Goal: Information Seeking & Learning: Learn about a topic

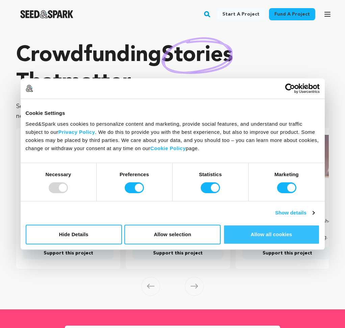
click at [253, 226] on button "Allow all cookies" at bounding box center [272, 234] width 96 height 20
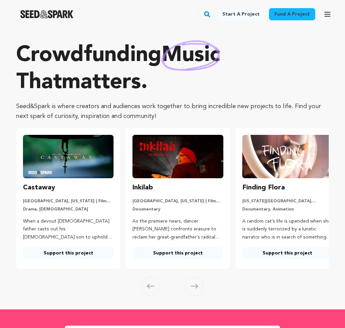
click at [302, 14] on link "Fund a project" at bounding box center [292, 14] width 46 height 12
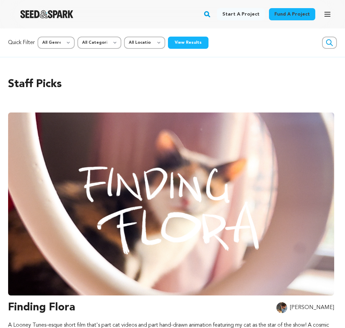
click at [329, 42] on icon "button" at bounding box center [330, 43] width 8 height 8
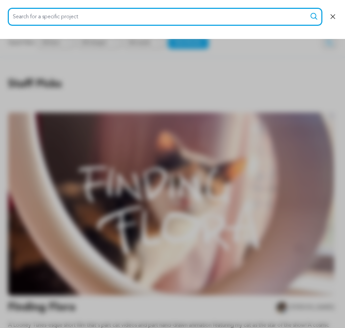
scroll to position [0, 0]
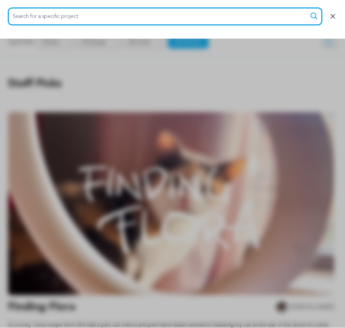
click at [240, 18] on input "Search for a specific project" at bounding box center [165, 16] width 314 height 17
type input "lifer"
click at [310, 12] on button "Search" at bounding box center [314, 16] width 8 height 8
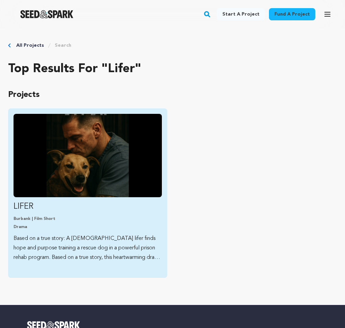
click at [121, 162] on img "Fund LIFER" at bounding box center [88, 155] width 149 height 83
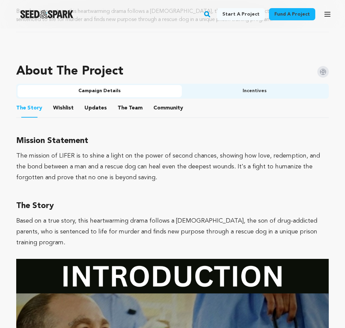
scroll to position [385, 0]
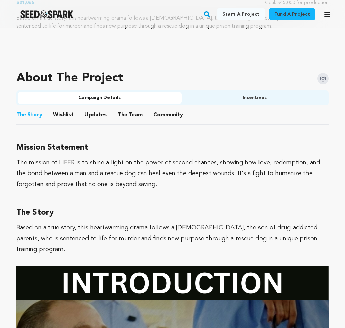
click at [64, 111] on li "Wishlist Wishlist" at bounding box center [63, 114] width 21 height 19
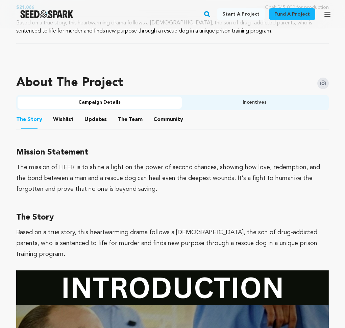
click at [61, 117] on button "Wishlist" at bounding box center [63, 121] width 16 height 16
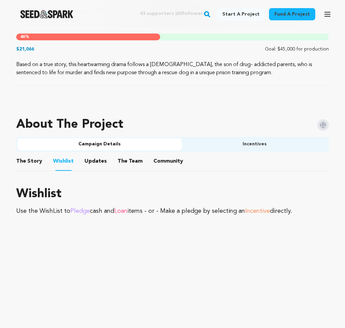
scroll to position [280, 0]
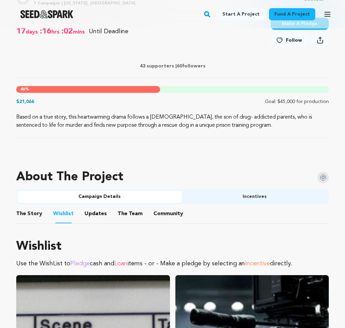
click at [96, 215] on button "Updates" at bounding box center [96, 215] width 16 height 16
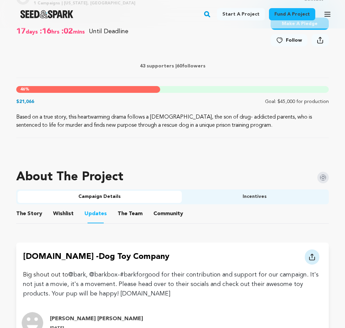
scroll to position [280, 0]
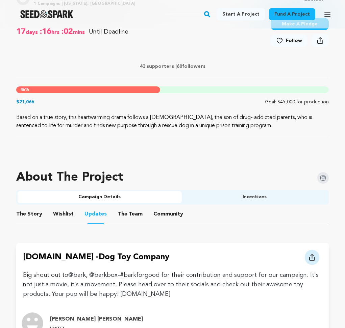
click at [221, 201] on button "Incentives" at bounding box center [255, 197] width 146 height 12
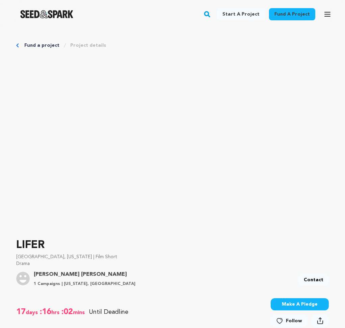
scroll to position [0, 0]
click at [20, 44] on div "Fund a project Project details" at bounding box center [172, 45] width 313 height 7
click at [17, 46] on icon "Breadcrumb" at bounding box center [17, 45] width 2 height 4
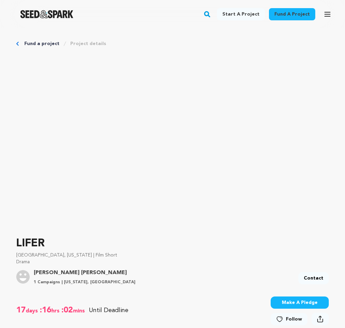
click at [29, 45] on link "Fund a project" at bounding box center [41, 43] width 35 height 7
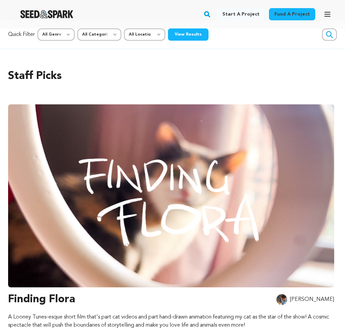
scroll to position [8, 0]
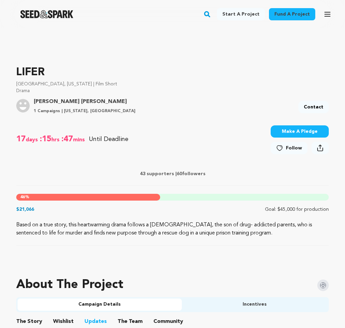
scroll to position [176, 0]
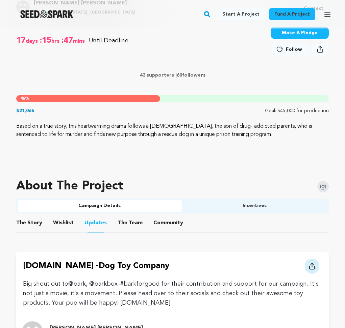
click at [232, 210] on button "Incentives" at bounding box center [255, 206] width 146 height 12
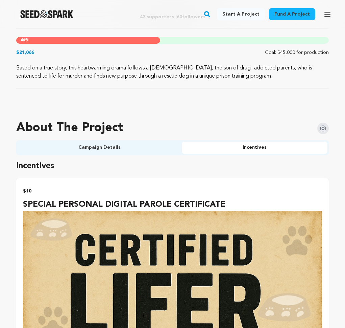
scroll to position [321, 0]
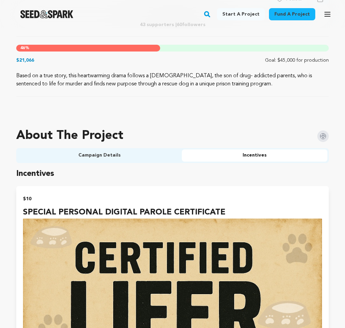
click at [98, 152] on button "Campaign Details" at bounding box center [100, 155] width 164 height 12
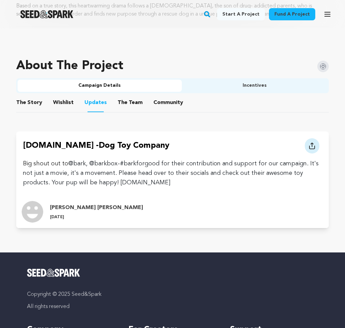
scroll to position [362, 0]
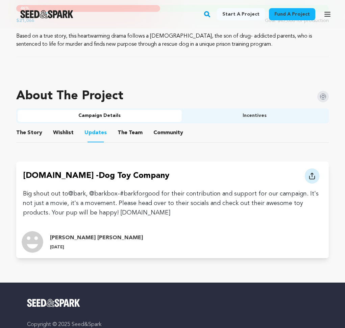
click at [35, 133] on button "The Story" at bounding box center [29, 134] width 16 height 16
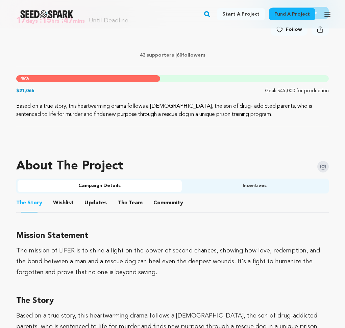
scroll to position [317, 0]
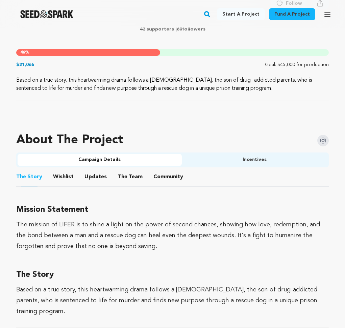
drag, startPoint x: 241, startPoint y: 88, endPoint x: 7, endPoint y: 81, distance: 233.6
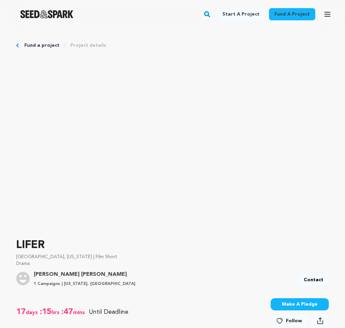
scroll to position [1, 0]
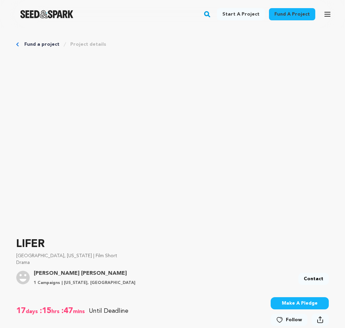
drag, startPoint x: 36, startPoint y: 263, endPoint x: 9, endPoint y: 253, distance: 29.0
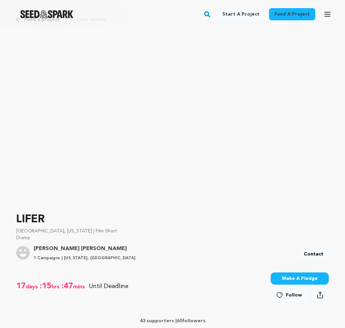
scroll to position [27, 0]
